Goal: Task Accomplishment & Management: Complete application form

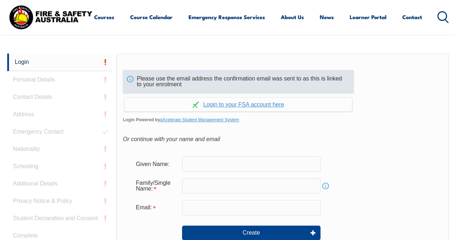
scroll to position [134, 0]
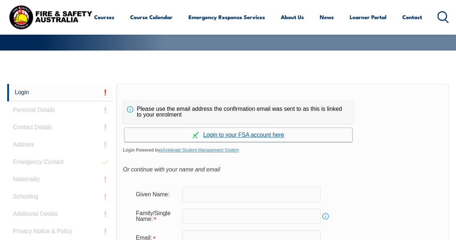
click at [256, 133] on link "Continue with aXcelerate" at bounding box center [238, 135] width 228 height 14
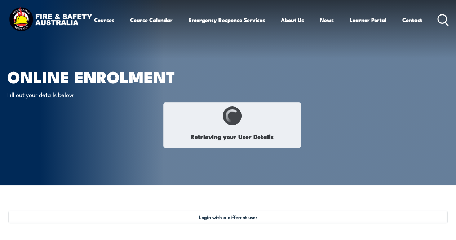
type input "[PERSON_NAME]"
type input "Kaur"
type input "September 23, 1983"
type input "YQ94SB4DWV"
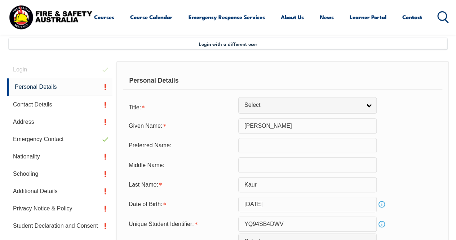
scroll to position [175, 0]
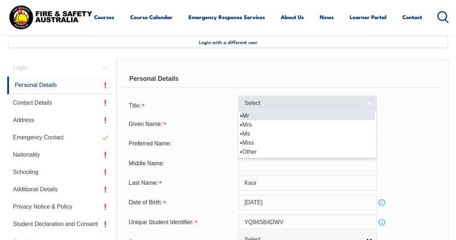
click at [306, 100] on span "Select" at bounding box center [302, 103] width 117 height 8
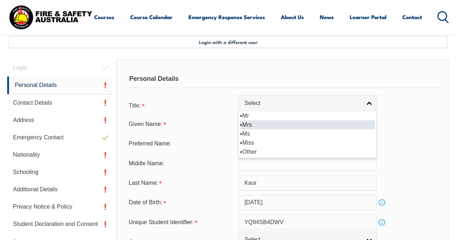
click at [290, 125] on li "Mrs" at bounding box center [307, 124] width 135 height 9
select select "Mrs"
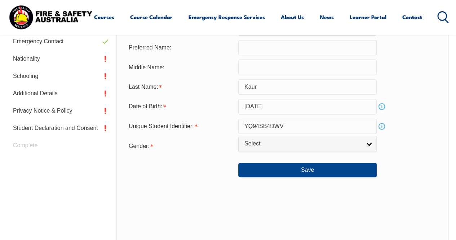
scroll to position [283, 0]
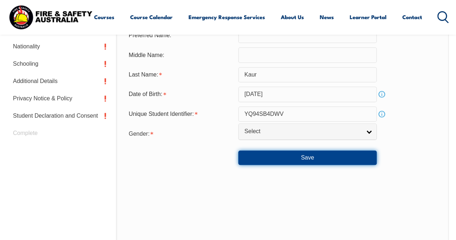
click at [311, 154] on button "Save" at bounding box center [307, 157] width 138 height 14
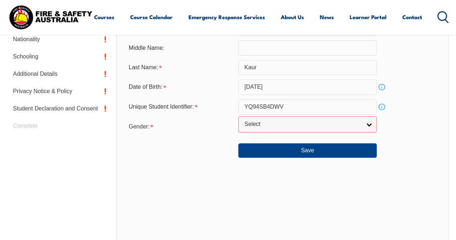
scroll to position [298, 0]
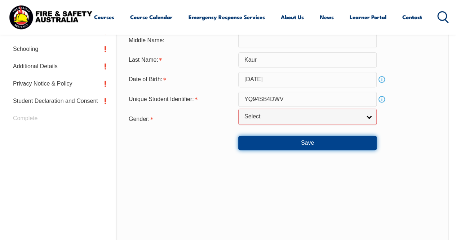
click at [308, 144] on button "Save" at bounding box center [307, 143] width 138 height 14
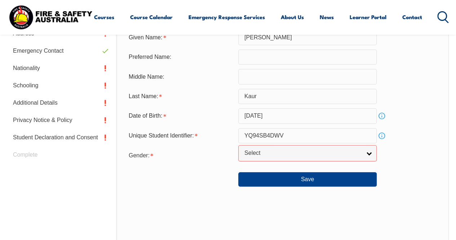
scroll to position [226, 0]
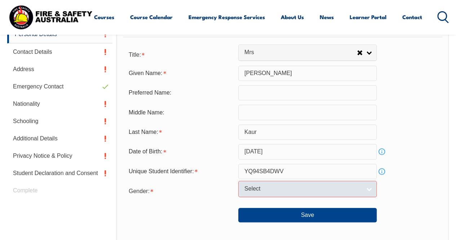
click at [366, 185] on link "Select" at bounding box center [307, 189] width 138 height 16
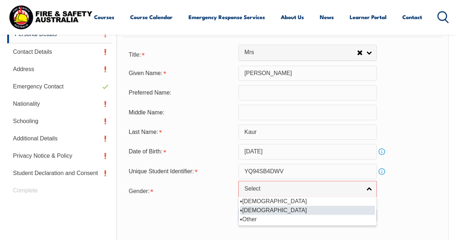
click at [313, 211] on li "[DEMOGRAPHIC_DATA]" at bounding box center [307, 209] width 135 height 9
select select "F"
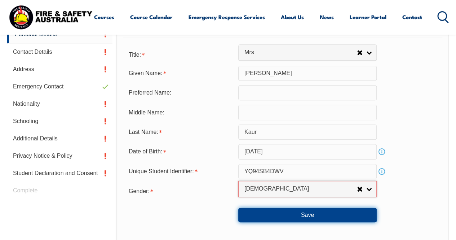
click at [346, 216] on button "Save" at bounding box center [307, 215] width 138 height 14
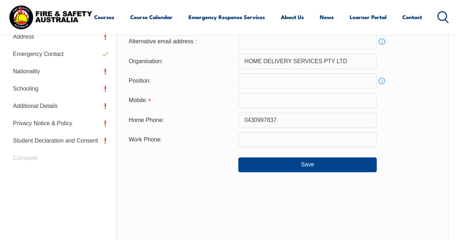
scroll to position [283, 0]
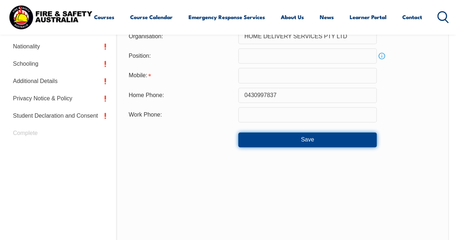
click at [315, 140] on button "Save" at bounding box center [307, 139] width 138 height 14
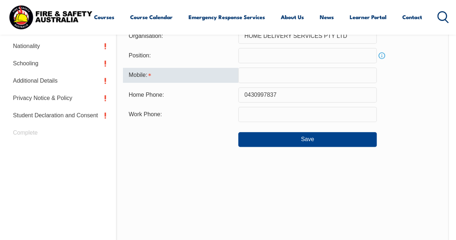
scroll to position [242, 0]
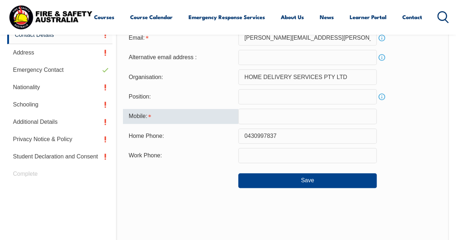
click at [269, 114] on input "text" at bounding box center [307, 116] width 138 height 15
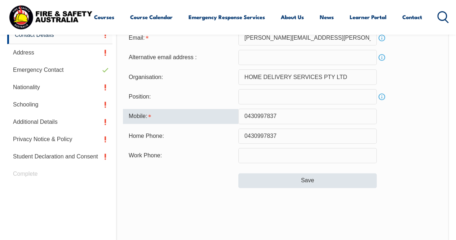
type input "0430997837"
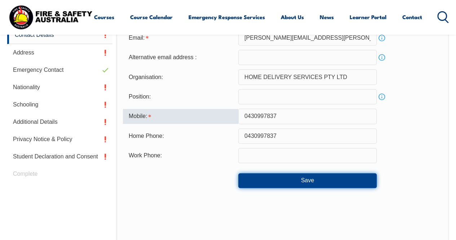
click at [301, 182] on button "Save" at bounding box center [307, 180] width 138 height 14
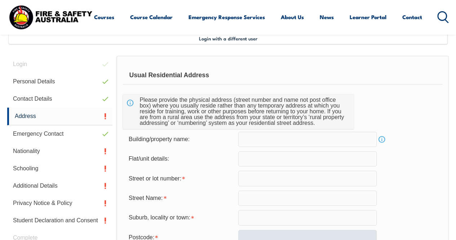
scroll to position [175, 0]
